Goal: Task Accomplishment & Management: Complete application form

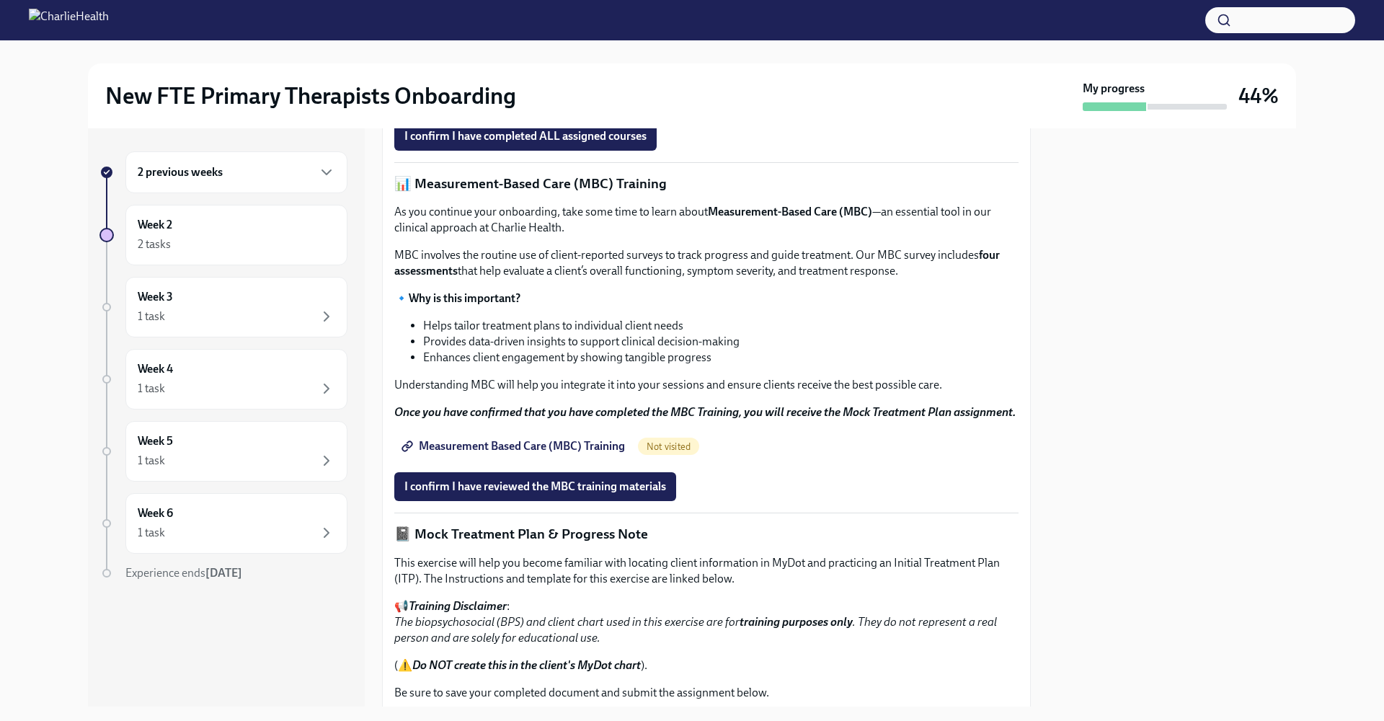
scroll to position [487, 0]
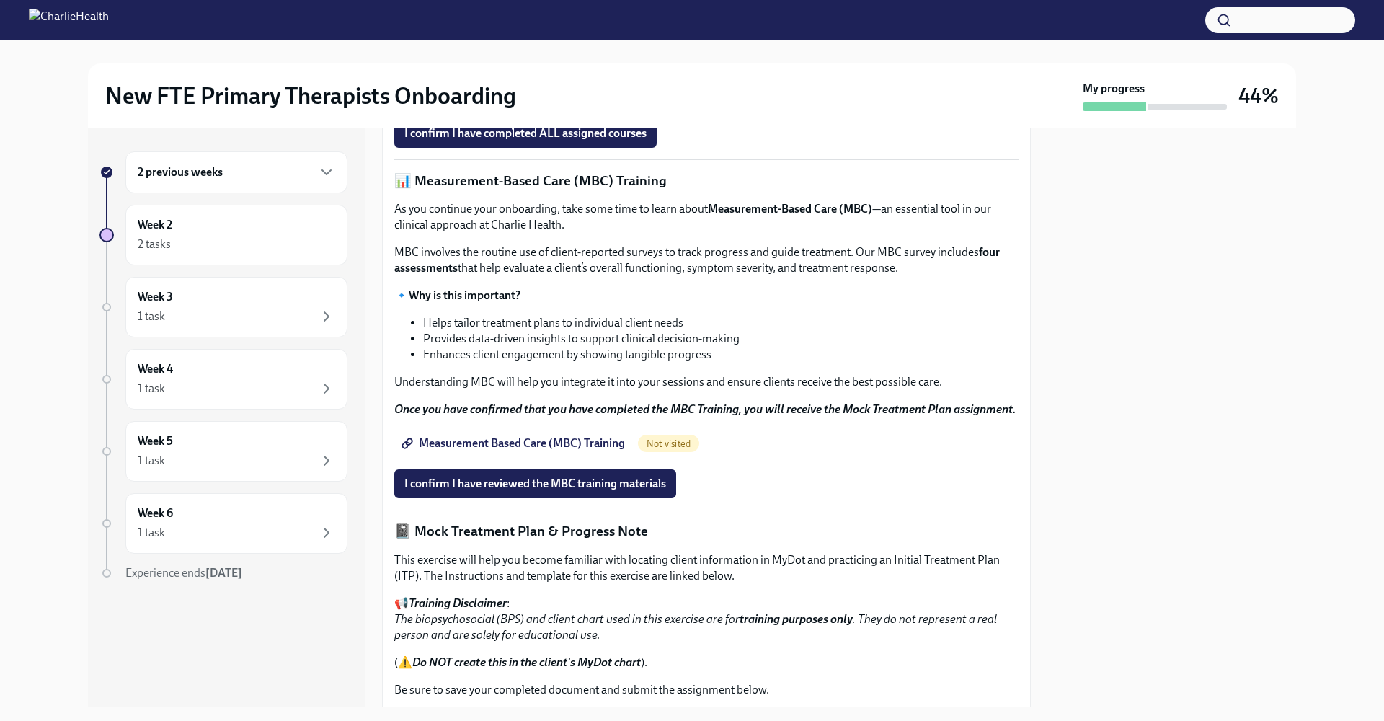
click at [592, 141] on span "I confirm I have completed ALL assigned courses" at bounding box center [525, 133] width 242 height 14
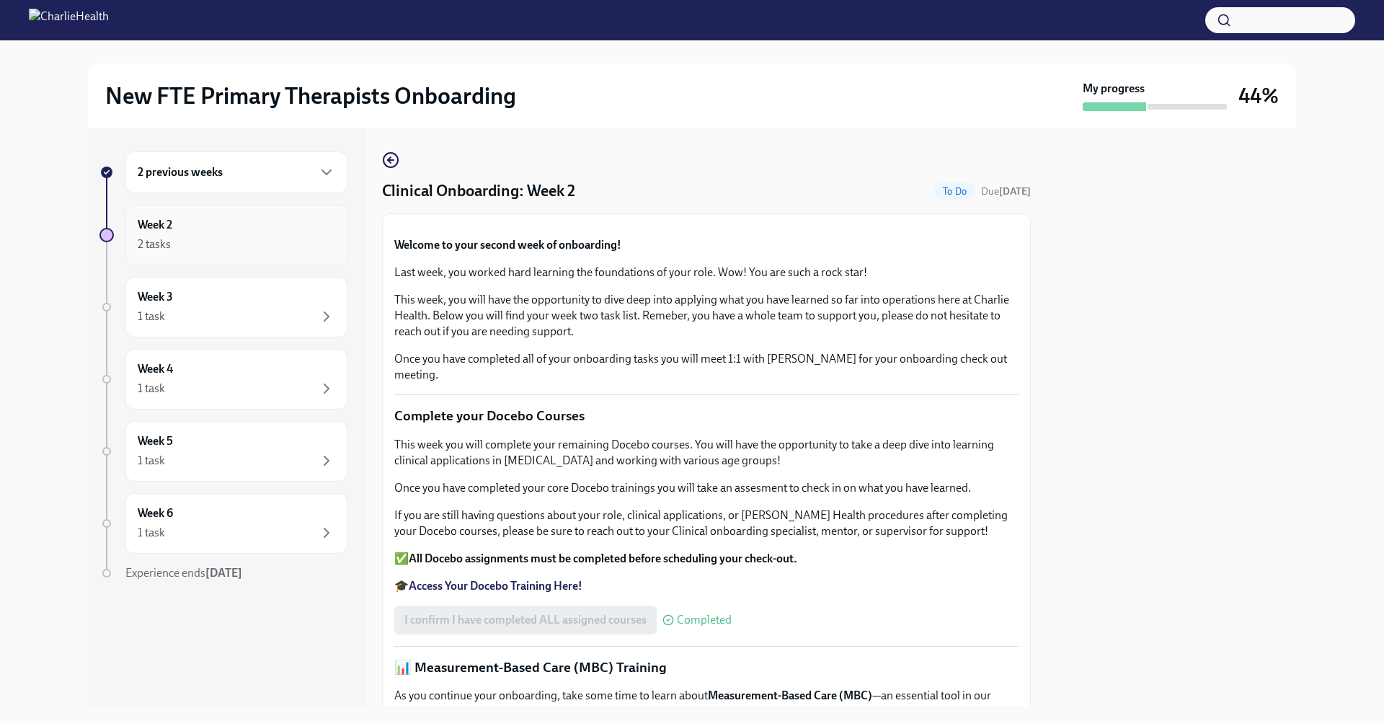
click at [250, 252] on div "2 tasks" at bounding box center [237, 244] width 198 height 17
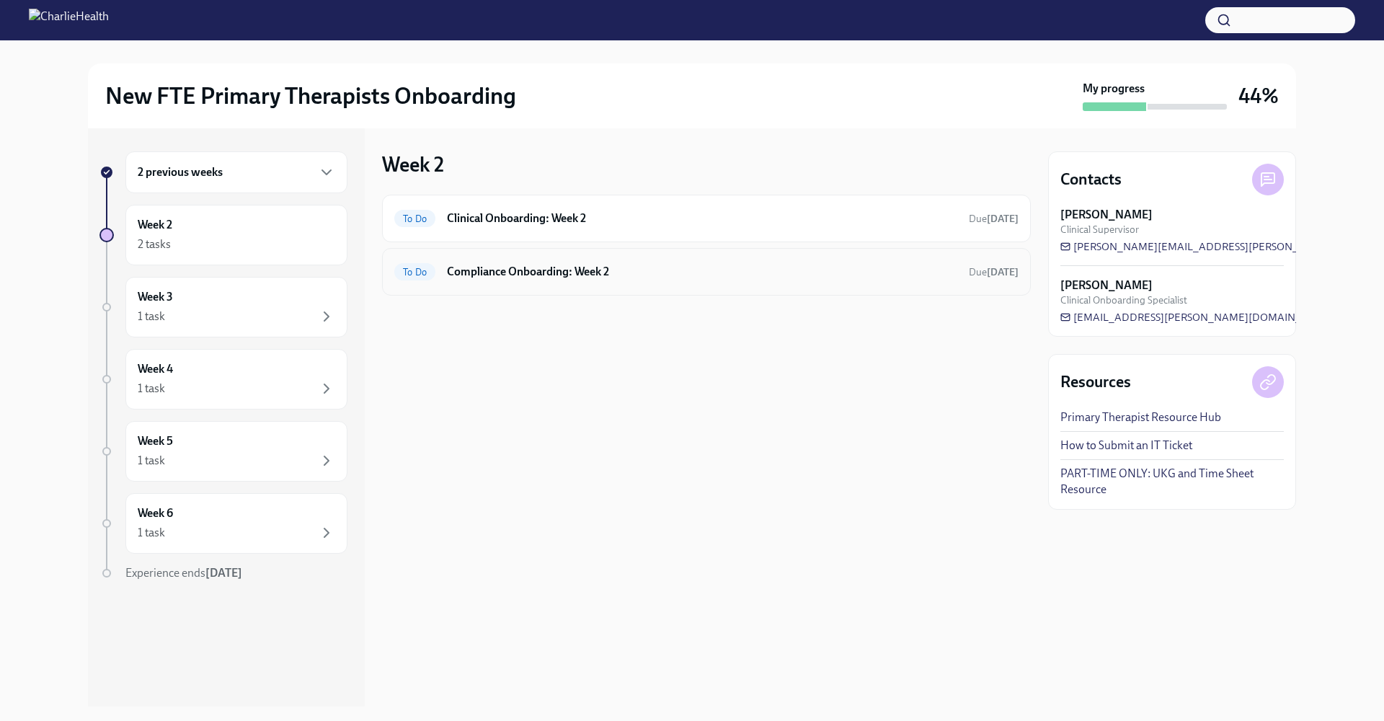
click at [471, 258] on div "To Do Compliance Onboarding: Week 2 Due [DATE]" at bounding box center [706, 272] width 649 height 48
click at [469, 273] on h6 "Compliance Onboarding: Week 2" at bounding box center [702, 272] width 510 height 16
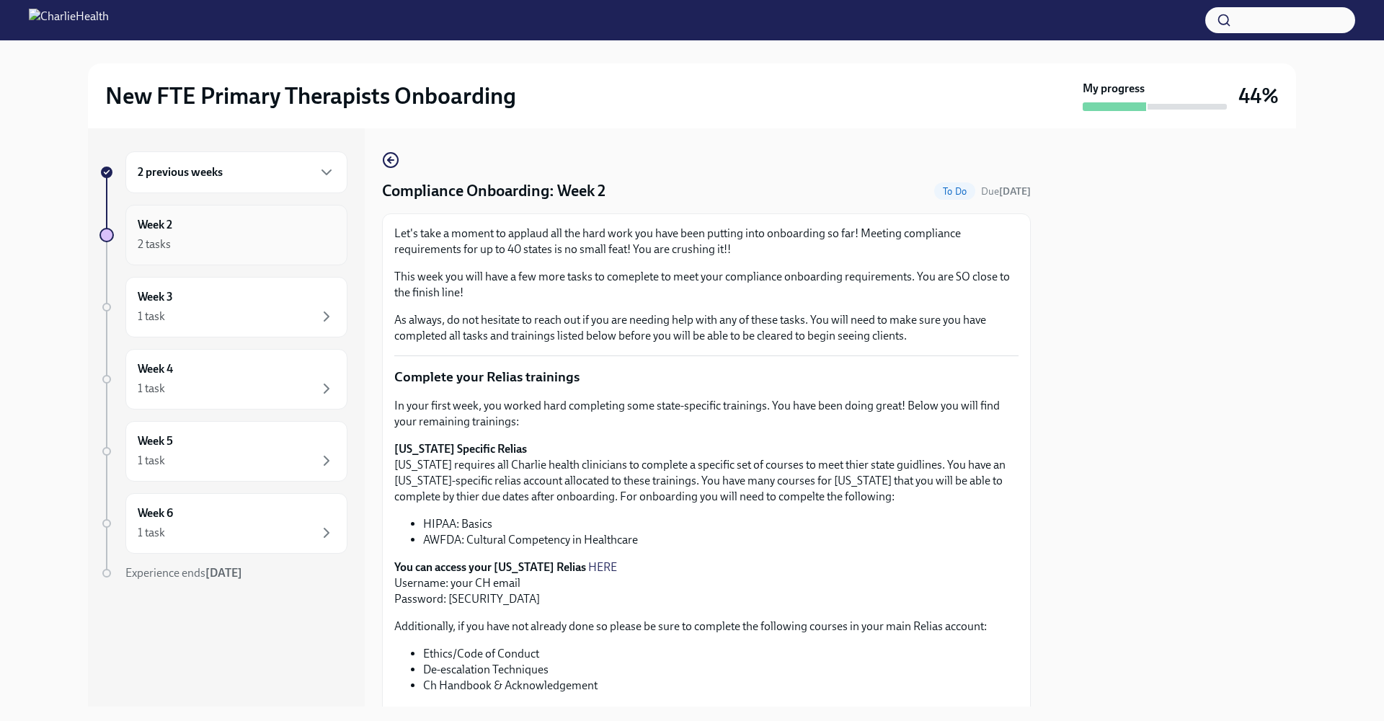
click at [189, 249] on div "2 tasks" at bounding box center [237, 244] width 198 height 17
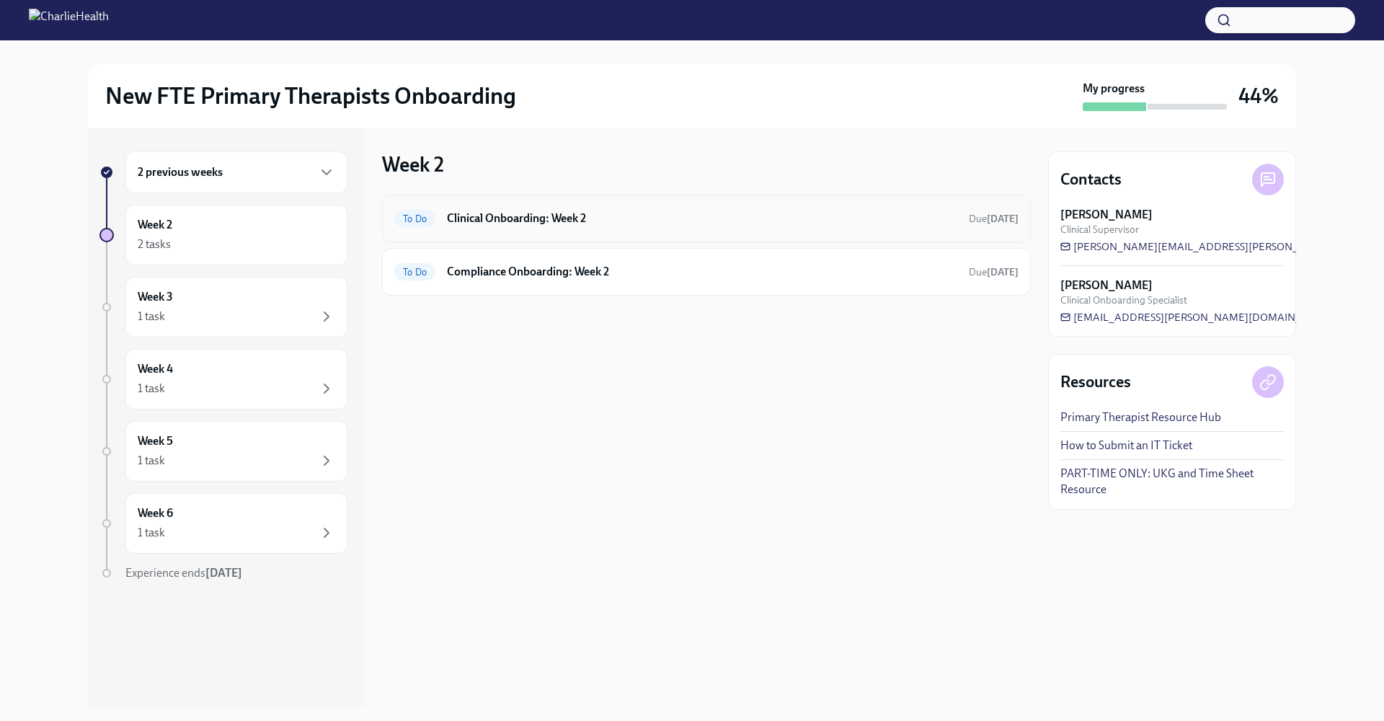
click at [529, 223] on h6 "Clinical Onboarding: Week 2" at bounding box center [702, 218] width 510 height 16
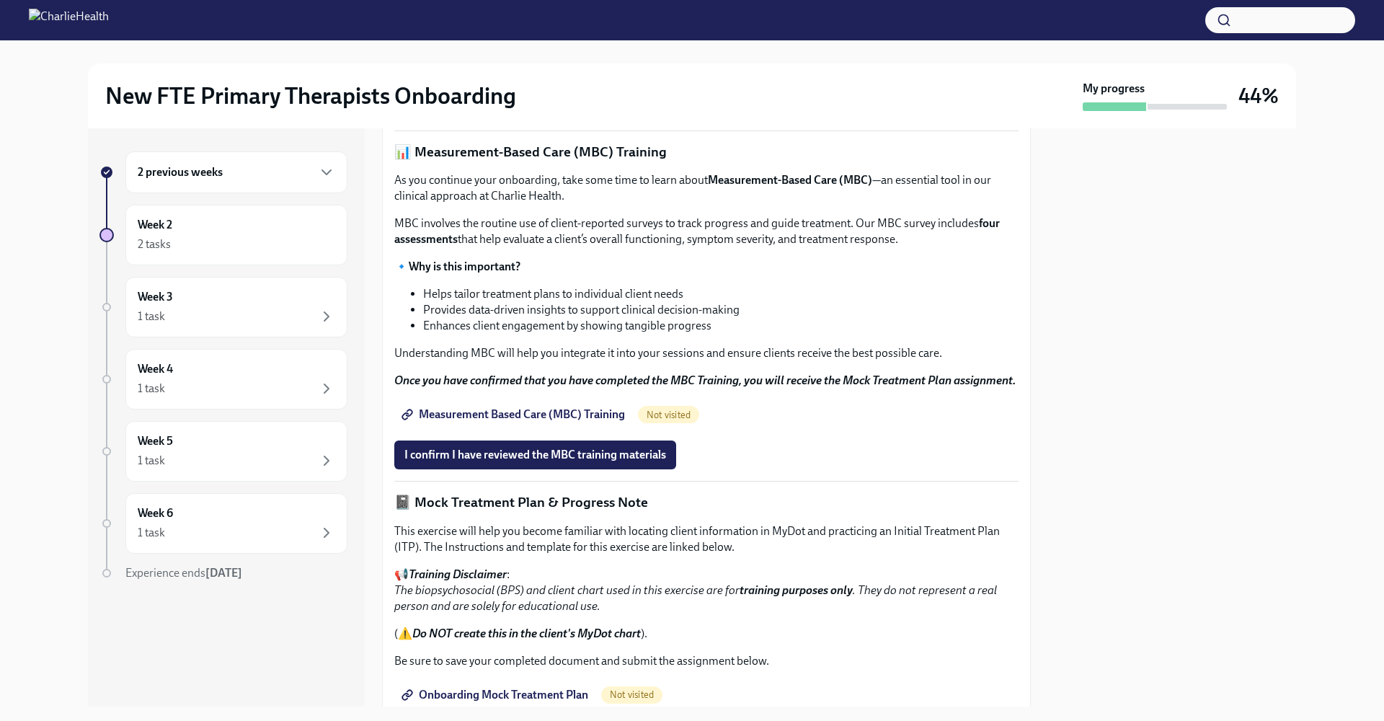
scroll to position [507, 0]
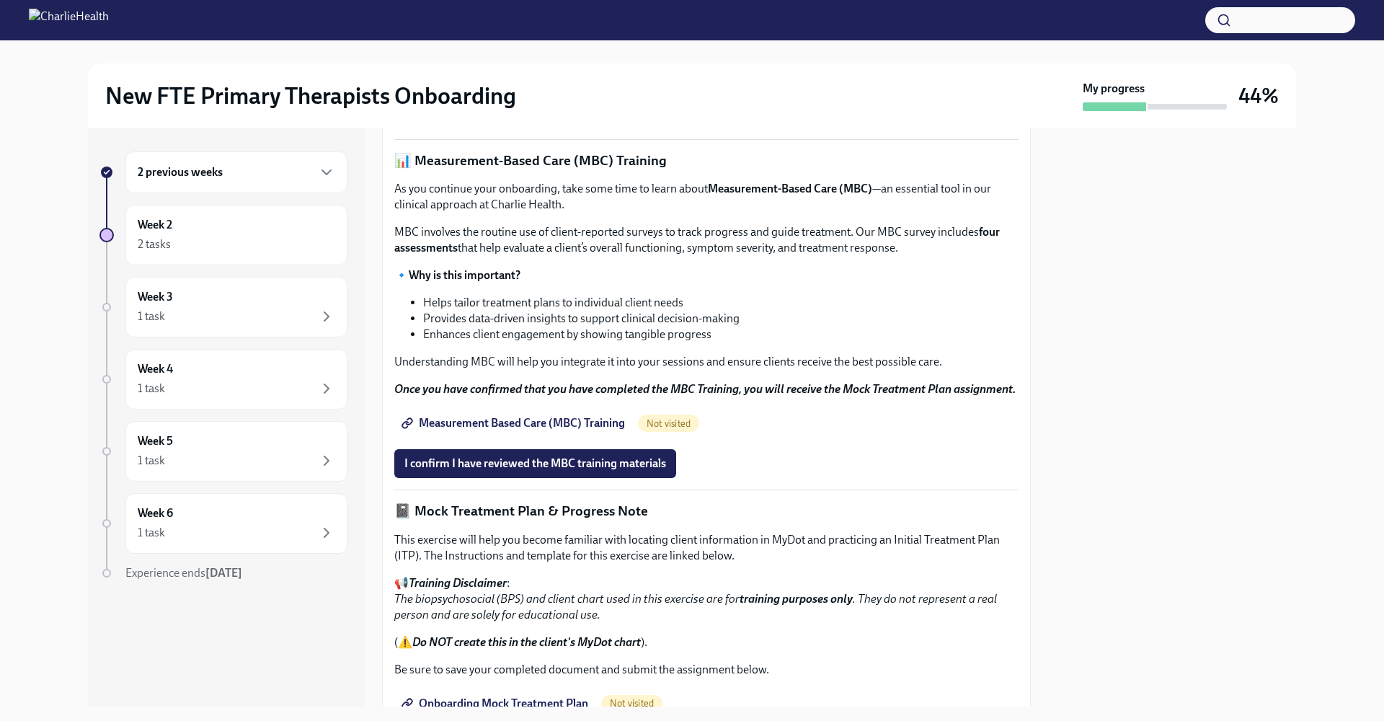
click at [672, 119] on icon at bounding box center [668, 113] width 12 height 12
